Goal: Transaction & Acquisition: Book appointment/travel/reservation

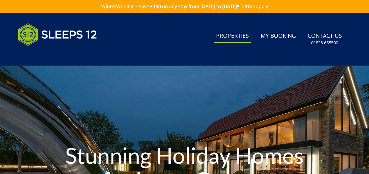
click at [230, 36] on link "Properties" at bounding box center [233, 36] width 38 height 13
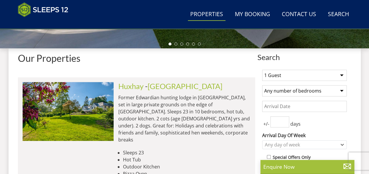
scroll to position [211, 0]
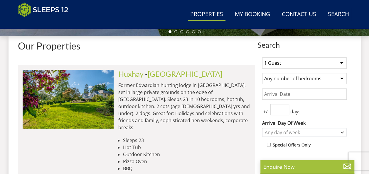
click at [342, 60] on select "1 Guest 2 Guests 3 Guests 4 Guests 5 Guests 6 Guests 7 Guests 8 Guests 9 Guests…" at bounding box center [304, 63] width 84 height 11
select select "14"
click at [262, 58] on select "1 Guest 2 Guests 3 Guests 4 Guests 5 Guests 6 Guests 7 Guests 8 Guests 9 Guests…" at bounding box center [304, 63] width 84 height 11
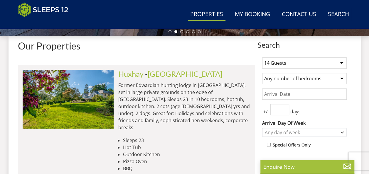
click at [341, 77] on select "Any number of bedrooms 4 Bedrooms 5 Bedrooms 6 Bedrooms 7 Bedrooms 8 Bedrooms 9…" at bounding box center [304, 78] width 84 height 11
select select "6"
click at [262, 73] on select "Any number of bedrooms 4 Bedrooms 5 Bedrooms 6 Bedrooms 7 Bedrooms 8 Bedrooms 9…" at bounding box center [304, 78] width 84 height 11
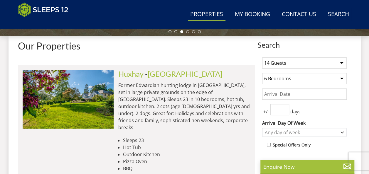
click at [313, 94] on input "Date" at bounding box center [304, 94] width 84 height 11
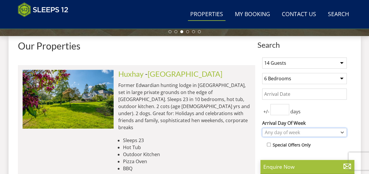
click at [342, 132] on icon "Combobox" at bounding box center [342, 132] width 3 height 1
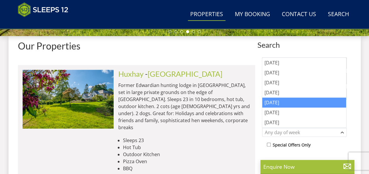
click at [282, 101] on div "[DATE]" at bounding box center [304, 103] width 84 height 10
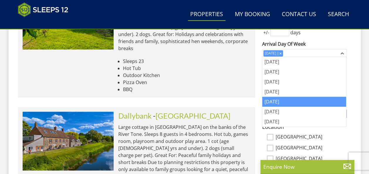
scroll to position [299, 0]
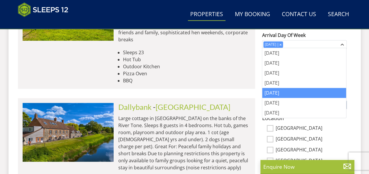
click at [268, 130] on input "[GEOGRAPHIC_DATA]" at bounding box center [270, 128] width 6 height 6
checkbox input "true"
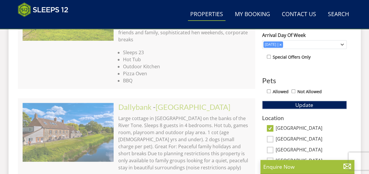
click at [272, 138] on input "[GEOGRAPHIC_DATA]" at bounding box center [270, 139] width 6 height 6
checkbox input "true"
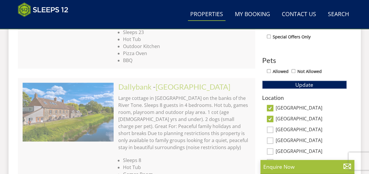
scroll to position [329, 0]
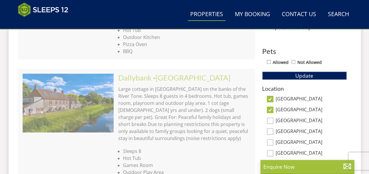
drag, startPoint x: 268, startPoint y: 119, endPoint x: 266, endPoint y: 123, distance: 3.9
click at [267, 122] on input "[GEOGRAPHIC_DATA]" at bounding box center [270, 121] width 6 height 6
checkbox input "true"
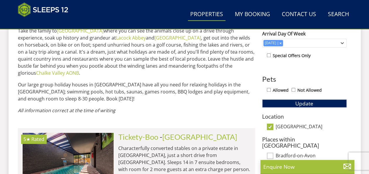
scroll to position [299, 0]
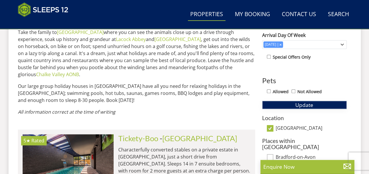
click at [300, 104] on span "Update" at bounding box center [304, 105] width 18 height 7
click at [268, 91] on input "Allowed" at bounding box center [269, 91] width 4 height 4
checkbox input "true"
click at [300, 102] on span "Update" at bounding box center [304, 105] width 18 height 7
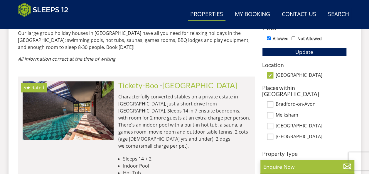
scroll to position [358, 0]
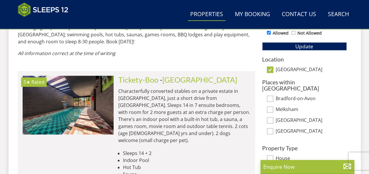
click at [271, 70] on input "[GEOGRAPHIC_DATA]" at bounding box center [270, 70] width 6 height 6
checkbox input "false"
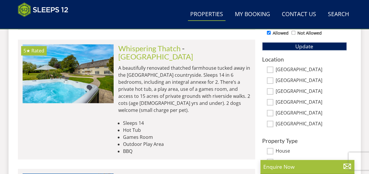
click at [272, 68] on input "[GEOGRAPHIC_DATA]" at bounding box center [270, 70] width 6 height 6
checkbox input "true"
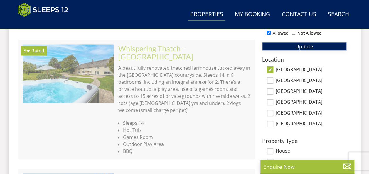
click at [303, 44] on span "Update" at bounding box center [304, 46] width 18 height 7
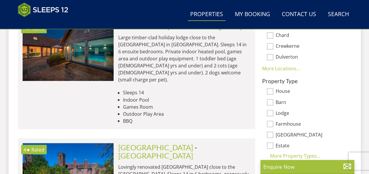
scroll to position [417, 0]
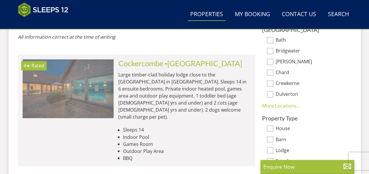
click at [68, 70] on img at bounding box center [68, 88] width 91 height 59
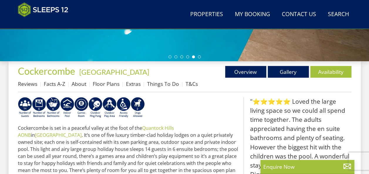
scroll to position [176, 0]
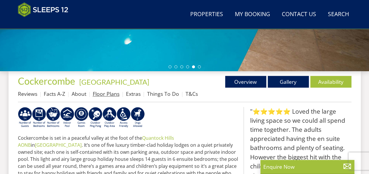
click at [100, 93] on link "Floor Plans" at bounding box center [106, 93] width 27 height 7
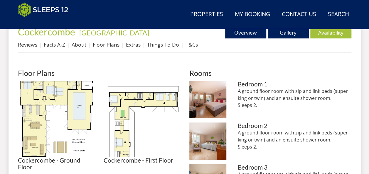
scroll to position [235, 0]
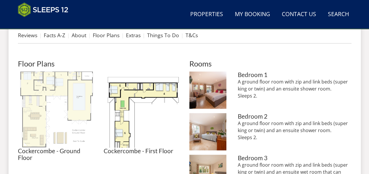
click at [77, 97] on img at bounding box center [56, 110] width 76 height 76
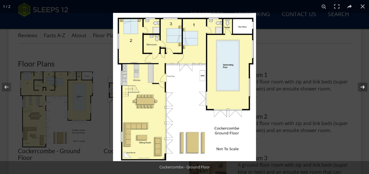
click at [361, 87] on button at bounding box center [358, 86] width 21 height 29
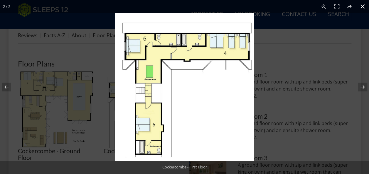
click at [361, 5] on button at bounding box center [362, 6] width 13 height 13
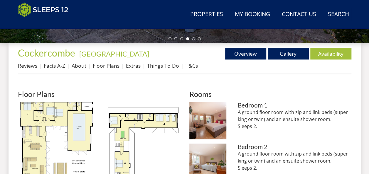
scroll to position [147, 0]
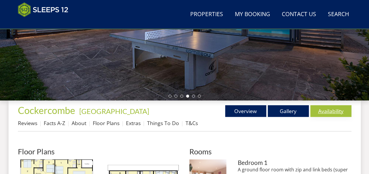
click at [329, 110] on link "Availability" at bounding box center [330, 111] width 41 height 12
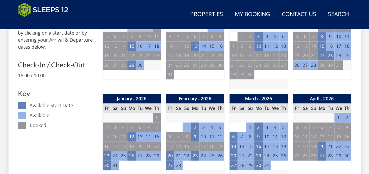
scroll to position [293, 0]
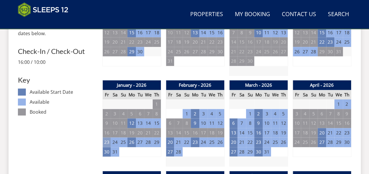
click at [107, 143] on td "23" at bounding box center [106, 143] width 8 height 10
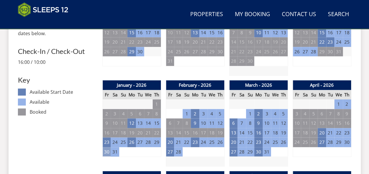
click at [108, 154] on td "30" at bounding box center [106, 152] width 8 height 10
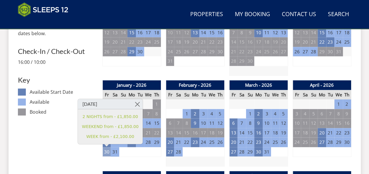
click at [109, 154] on td "30" at bounding box center [106, 152] width 8 height 10
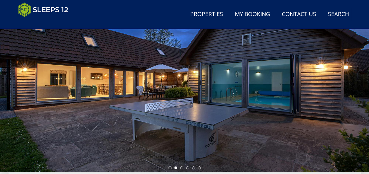
scroll to position [88, 0]
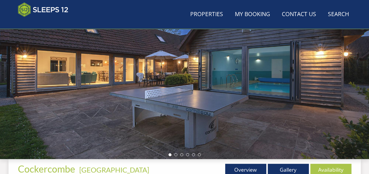
scroll to position [147, 0]
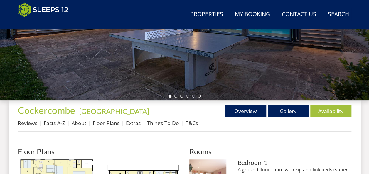
scroll to position [176, 0]
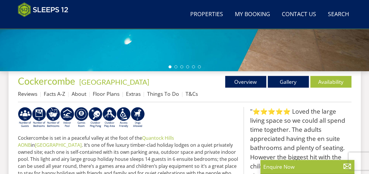
select select "14"
select select "6"
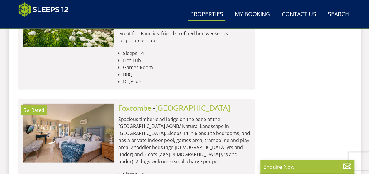
scroll to position [622, 0]
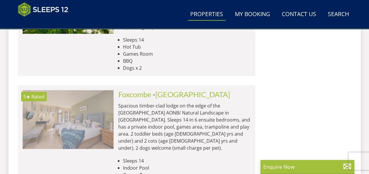
click at [70, 90] on img at bounding box center [68, 119] width 91 height 59
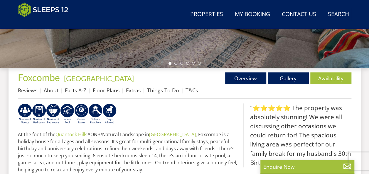
scroll to position [147, 0]
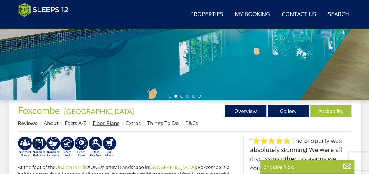
click at [109, 123] on link "Floor Plans" at bounding box center [106, 123] width 27 height 7
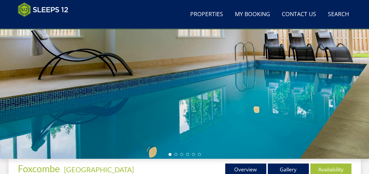
scroll to position [117, 0]
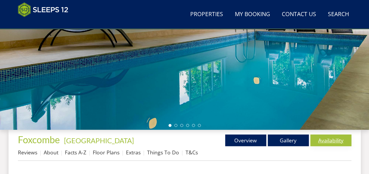
click at [330, 140] on link "Availability" at bounding box center [330, 141] width 41 height 12
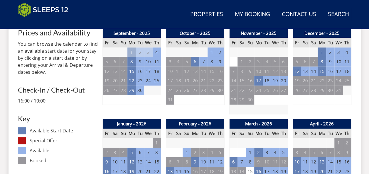
scroll to position [264, 0]
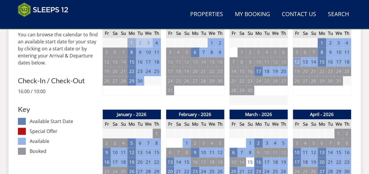
click at [298, 61] on td "12" at bounding box center [296, 62] width 8 height 10
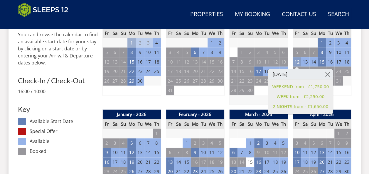
click at [298, 61] on td "12" at bounding box center [296, 62] width 8 height 10
click at [333, 95] on table "December - 2025 Fr Sa Su Mo Tu We Th 28 29 30 1 2 3 4 5 6 7 8 9 10 11 12 13" at bounding box center [321, 57] width 59 height 77
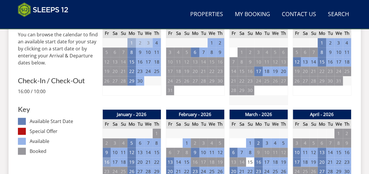
click at [107, 159] on td "16" at bounding box center [106, 163] width 8 height 10
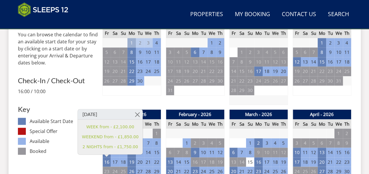
click at [307, 96] on div "December - 2025 Fr Sa Su Mo Tu We Th 28 29 30 1 2 3 4 5 6 7 8 9 10 11 12 13" at bounding box center [321, 62] width 59 height 86
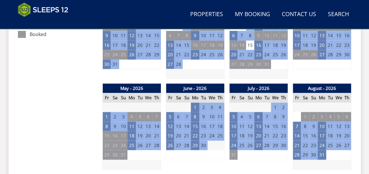
scroll to position [381, 0]
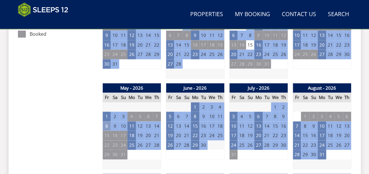
click at [106, 125] on td "8" at bounding box center [106, 126] width 8 height 10
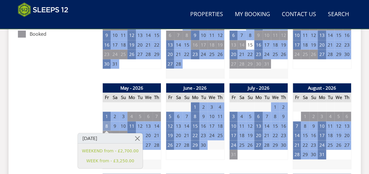
click at [106, 125] on td "8" at bounding box center [106, 126] width 8 height 10
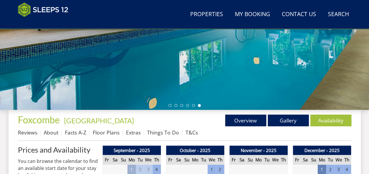
scroll to position [147, 0]
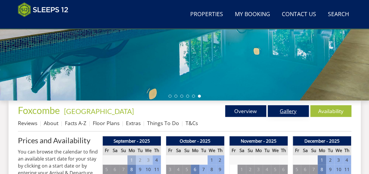
click at [286, 110] on link "Gallery" at bounding box center [288, 111] width 41 height 12
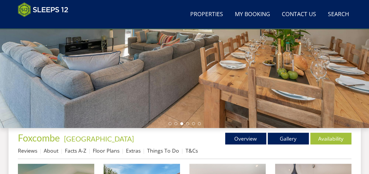
scroll to position [117, 0]
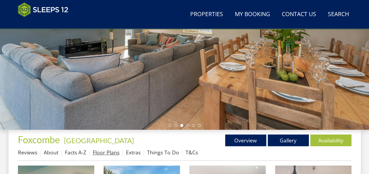
click at [110, 153] on link "Floor Plans" at bounding box center [106, 152] width 27 height 7
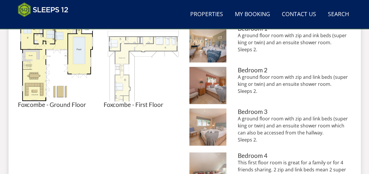
scroll to position [293, 0]
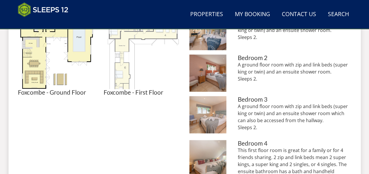
click at [128, 63] on img at bounding box center [142, 51] width 76 height 76
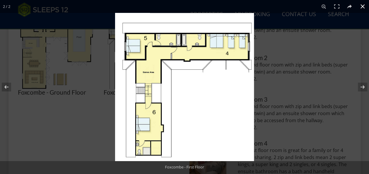
click at [361, 7] on button at bounding box center [362, 6] width 13 height 13
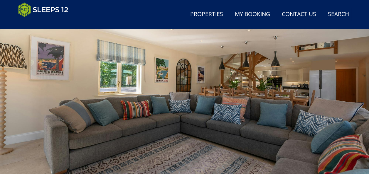
scroll to position [0, 0]
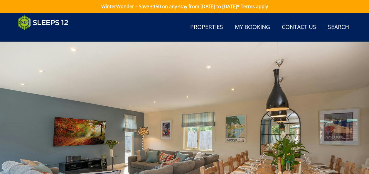
scroll to position [117, 0]
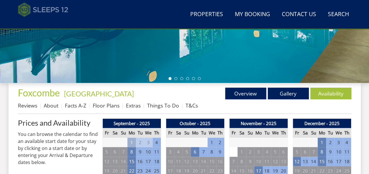
scroll to position [147, 0]
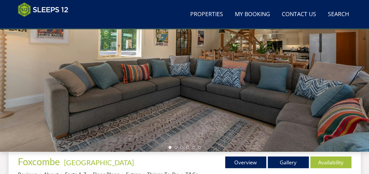
scroll to position [93, 0]
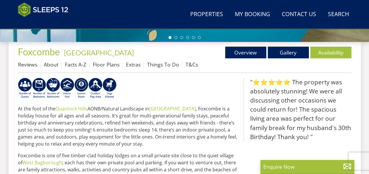
scroll to position [235, 0]
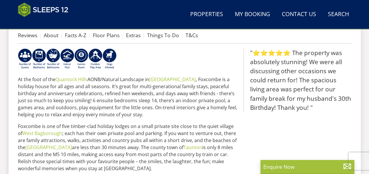
select select "14"
select select "6"
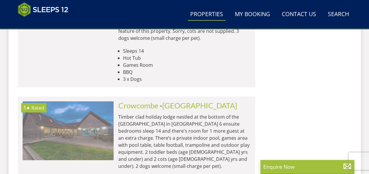
scroll to position [857, 0]
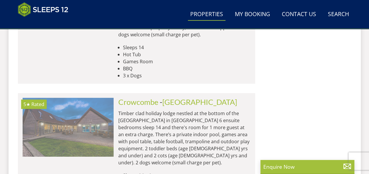
click at [72, 98] on img at bounding box center [68, 127] width 91 height 59
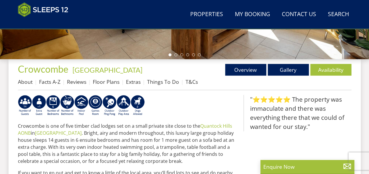
scroll to position [176, 0]
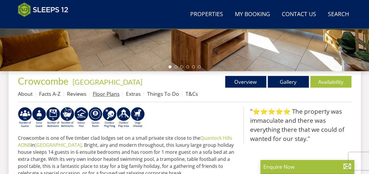
click at [110, 94] on link "Floor Plans" at bounding box center [106, 93] width 27 height 7
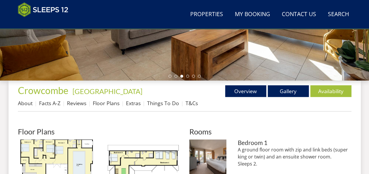
scroll to position [176, 0]
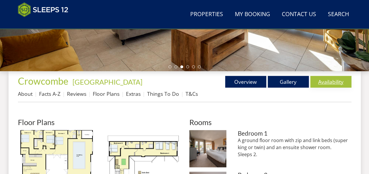
click at [331, 80] on link "Availability" at bounding box center [330, 82] width 41 height 12
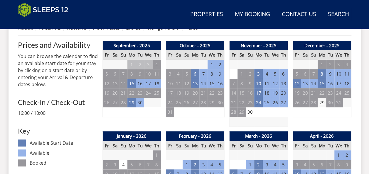
scroll to position [235, 0]
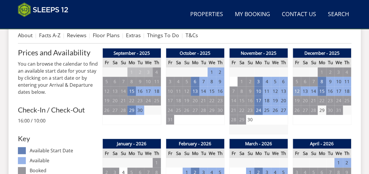
click at [299, 92] on td "12" at bounding box center [296, 92] width 8 height 10
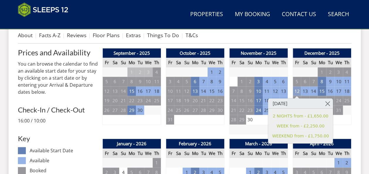
click at [299, 92] on td "12" at bounding box center [296, 92] width 8 height 10
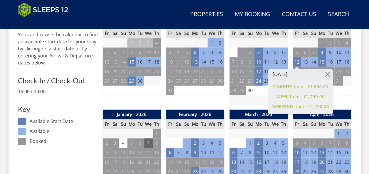
scroll to position [293, 0]
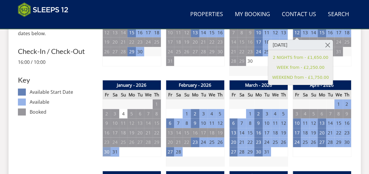
click at [106, 153] on td "30" at bounding box center [106, 152] width 8 height 10
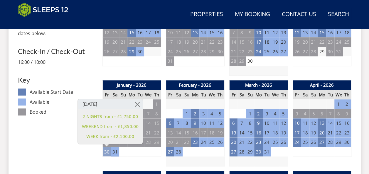
click at [106, 153] on td "30" at bounding box center [106, 152] width 8 height 10
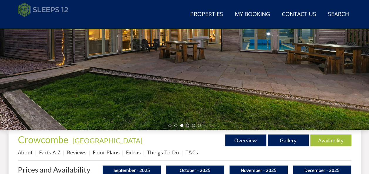
scroll to position [88, 0]
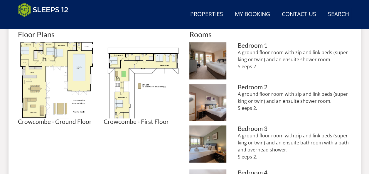
scroll to position [205, 0]
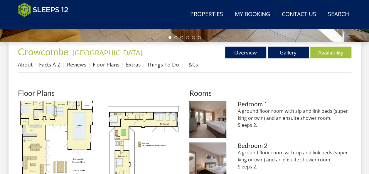
click at [48, 65] on link "Facts A-Z" at bounding box center [49, 64] width 21 height 7
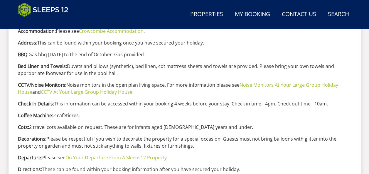
scroll to position [293, 0]
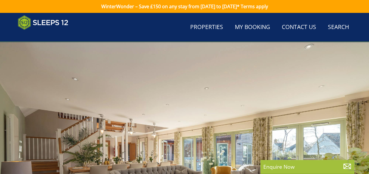
scroll to position [176, 0]
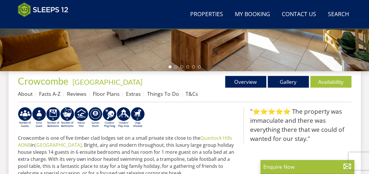
select select "14"
select select "6"
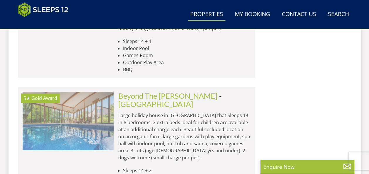
scroll to position [1003, 0]
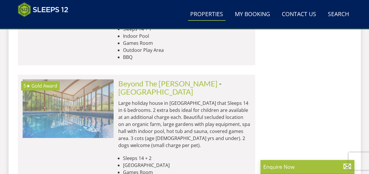
click at [53, 80] on img at bounding box center [68, 109] width 91 height 59
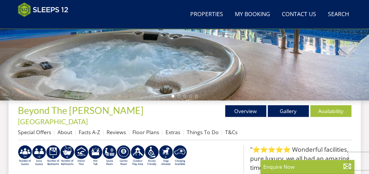
scroll to position [176, 0]
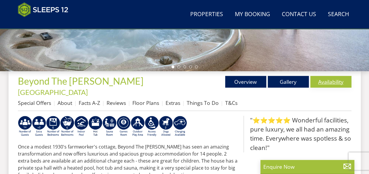
click at [328, 80] on link "Availability" at bounding box center [330, 82] width 41 height 12
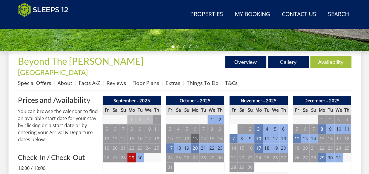
scroll to position [205, 0]
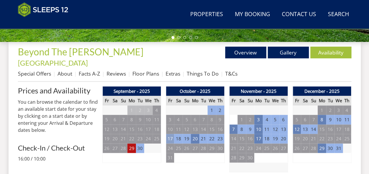
click at [171, 134] on td "17" at bounding box center [170, 139] width 8 height 10
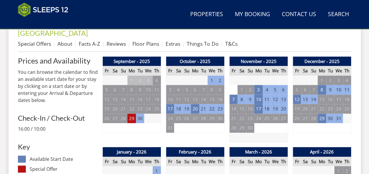
scroll to position [235, 0]
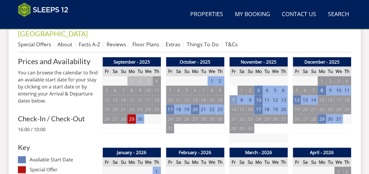
click at [234, 95] on td "7" at bounding box center [233, 100] width 8 height 10
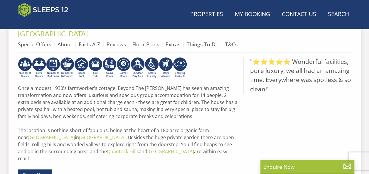
scroll to position [176, 0]
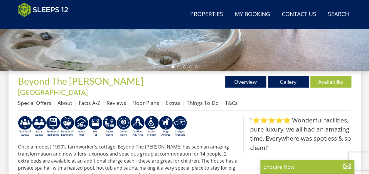
select select "14"
select select "6"
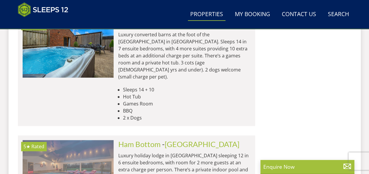
scroll to position [1326, 0]
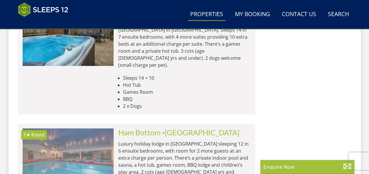
click at [52, 128] on img at bounding box center [68, 157] width 91 height 59
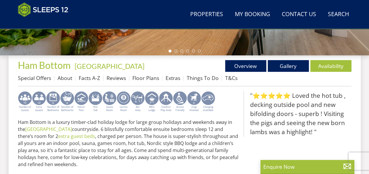
scroll to position [205, 0]
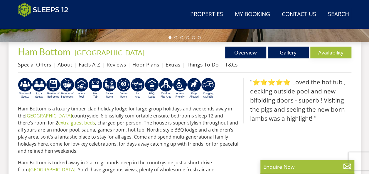
click at [332, 52] on link "Availability" at bounding box center [330, 53] width 41 height 12
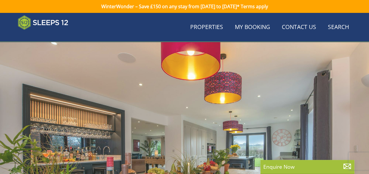
scroll to position [205, 0]
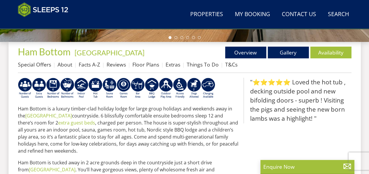
select select "14"
select select "6"
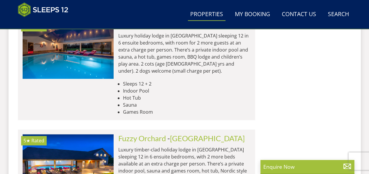
scroll to position [1443, 0]
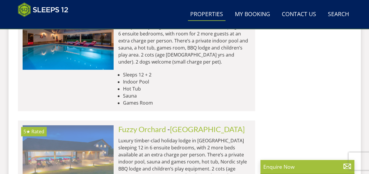
click at [70, 125] on img at bounding box center [68, 154] width 91 height 59
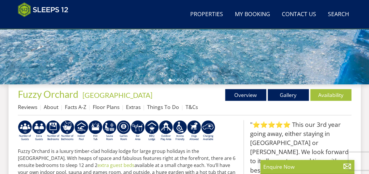
scroll to position [176, 0]
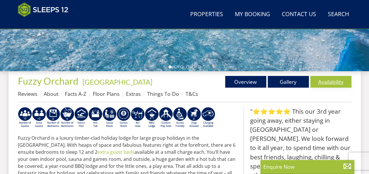
click at [325, 83] on link "Availability" at bounding box center [330, 82] width 41 height 12
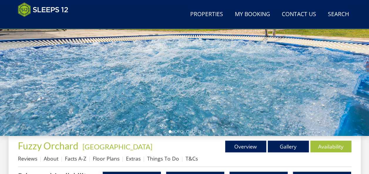
scroll to position [59, 0]
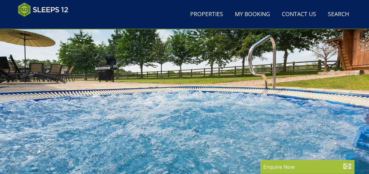
scroll to position [176, 0]
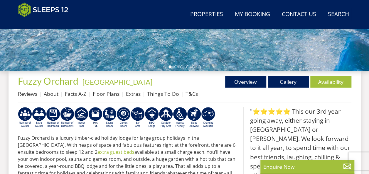
select select "14"
select select "6"
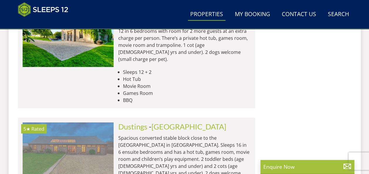
scroll to position [1766, 0]
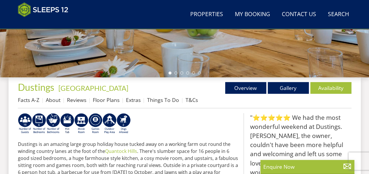
scroll to position [147, 0]
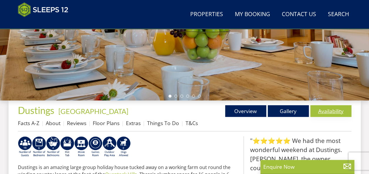
click at [327, 109] on link "Availability" at bounding box center [330, 111] width 41 height 12
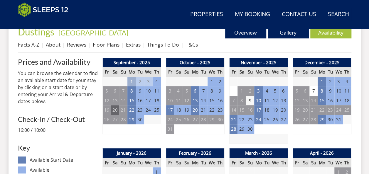
scroll to position [235, 0]
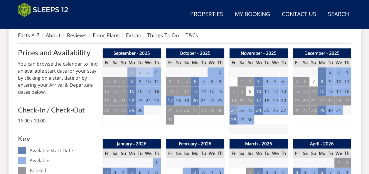
click at [235, 107] on td "21" at bounding box center [233, 111] width 8 height 10
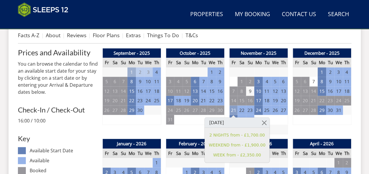
click at [234, 107] on td "21" at bounding box center [233, 111] width 8 height 10
click at [94, 141] on h3 "Key" at bounding box center [58, 139] width 80 height 8
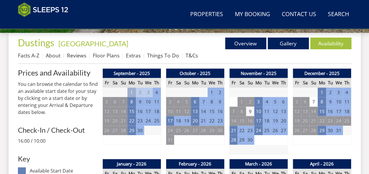
scroll to position [205, 0]
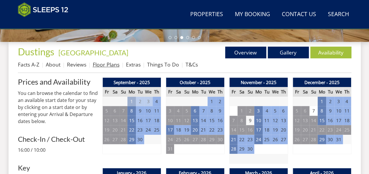
click at [111, 64] on link "Floor Plans" at bounding box center [106, 64] width 27 height 7
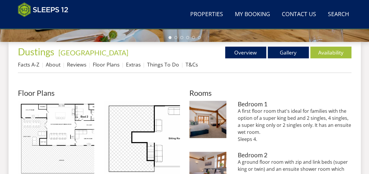
scroll to position [235, 0]
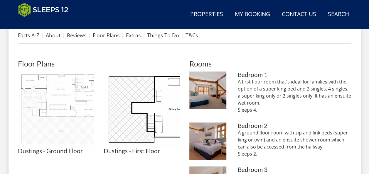
click at [60, 96] on img at bounding box center [56, 110] width 76 height 76
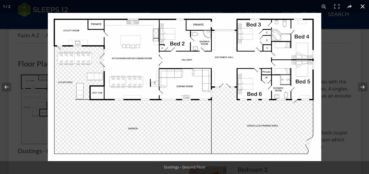
click at [364, 5] on button at bounding box center [362, 6] width 13 height 13
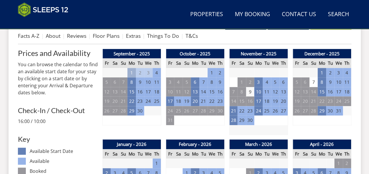
scroll to position [235, 0]
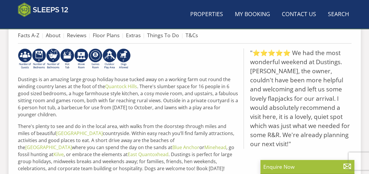
scroll to position [147, 0]
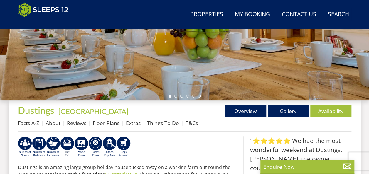
select select "14"
select select "6"
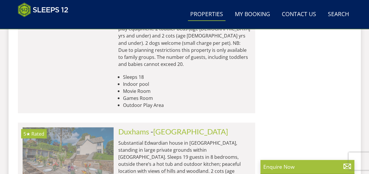
scroll to position [2734, 0]
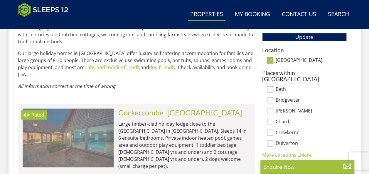
scroll to position [357, 0]
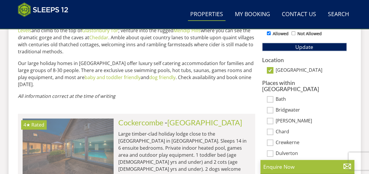
click at [61, 134] on img at bounding box center [68, 148] width 91 height 59
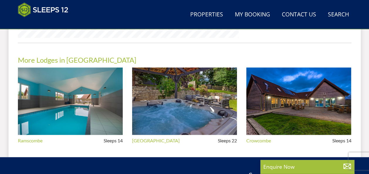
scroll to position [528, 0]
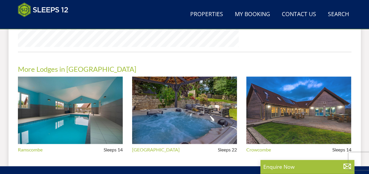
click at [289, 111] on img at bounding box center [298, 111] width 105 height 68
